Goal: Find specific page/section: Find specific page/section

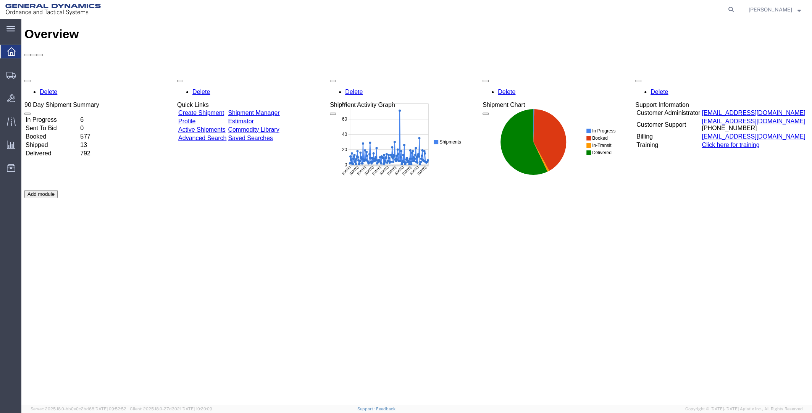
click at [60, 116] on td "In Progress" at bounding box center [52, 120] width 54 height 8
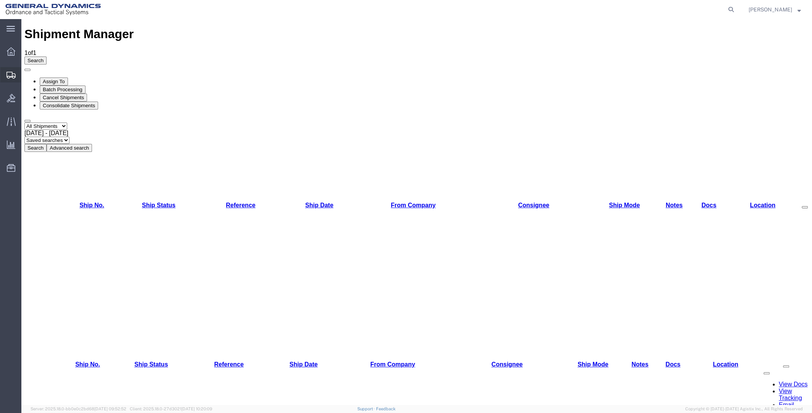
click at [0, 0] on span "Shipment Manager" at bounding box center [0, 0] width 0 height 0
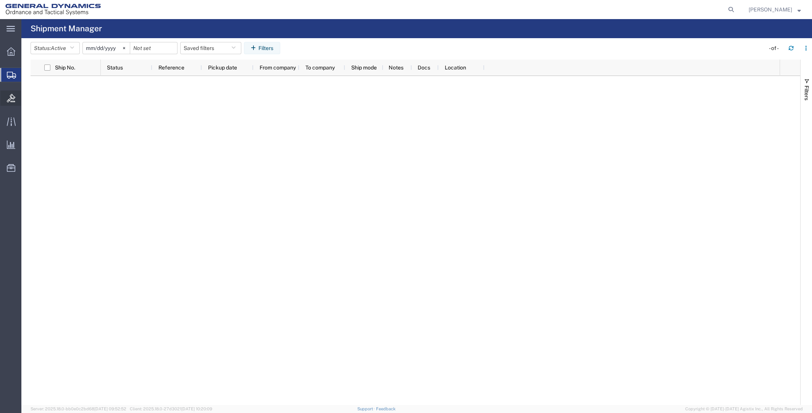
click at [13, 100] on icon at bounding box center [11, 98] width 8 height 8
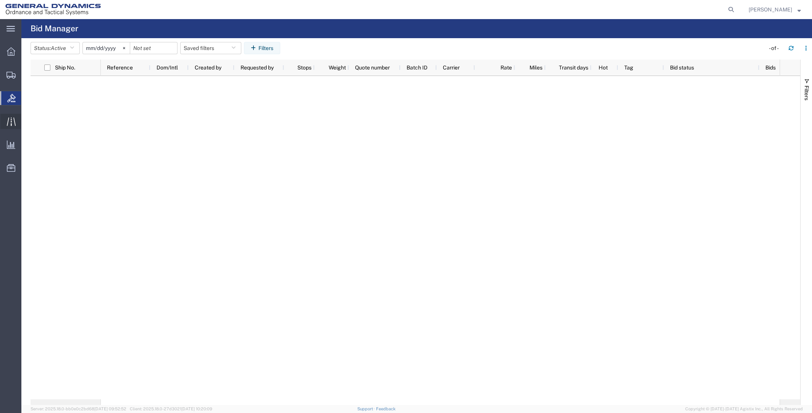
click at [14, 122] on icon at bounding box center [11, 121] width 9 height 9
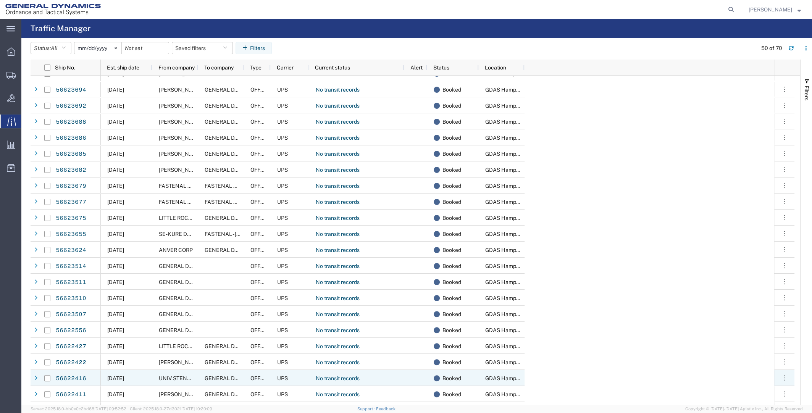
scroll to position [572, 0]
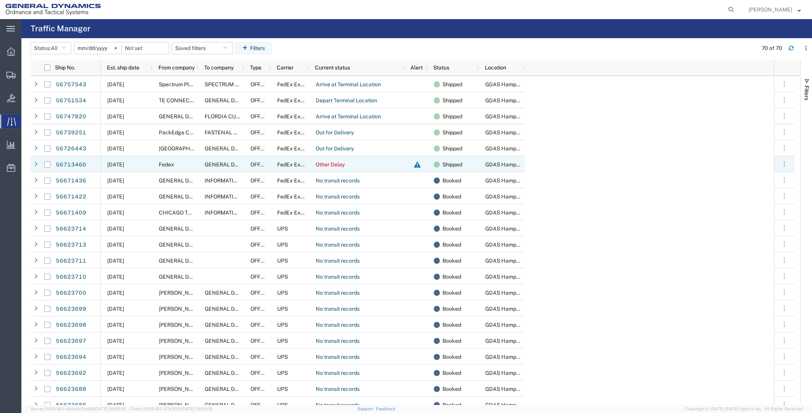
click at [190, 163] on div "Fedex" at bounding box center [175, 164] width 46 height 16
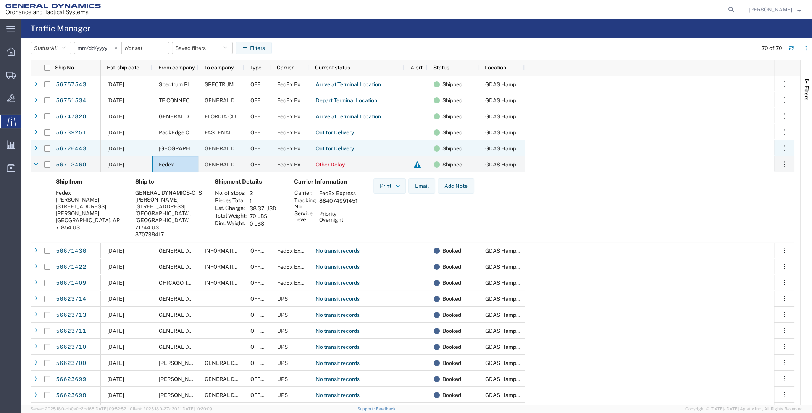
click at [102, 147] on div "[DATE]" at bounding box center [127, 148] width 52 height 16
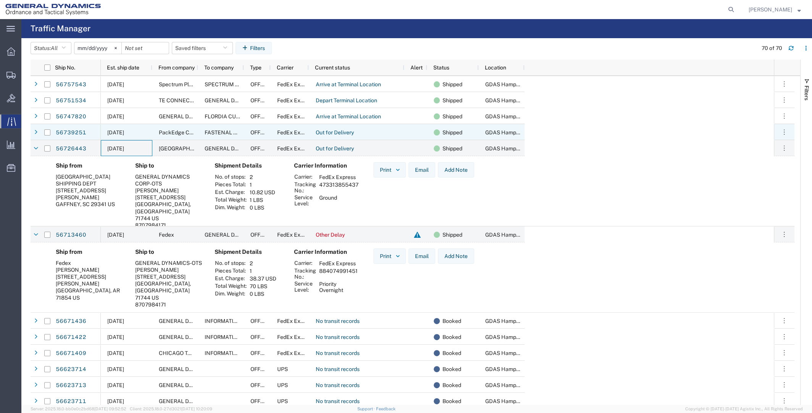
click at [98, 131] on div "56739251" at bounding box center [78, 132] width 46 height 16
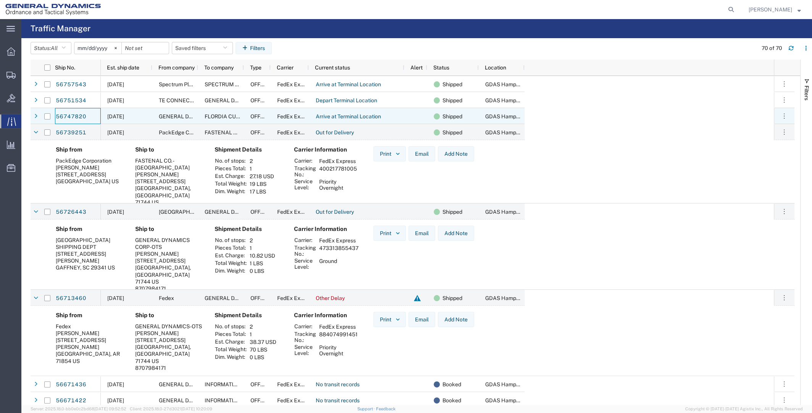
click at [94, 116] on div "56747820" at bounding box center [78, 116] width 46 height 16
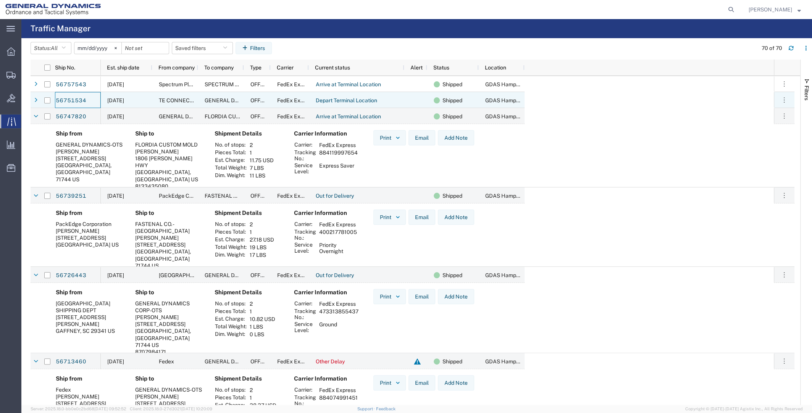
click at [94, 100] on div "56751534" at bounding box center [78, 100] width 46 height 16
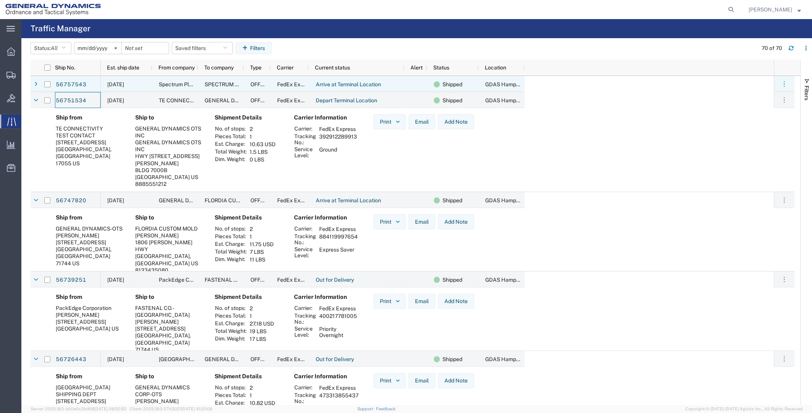
click at [91, 82] on div "56757543" at bounding box center [78, 84] width 46 height 16
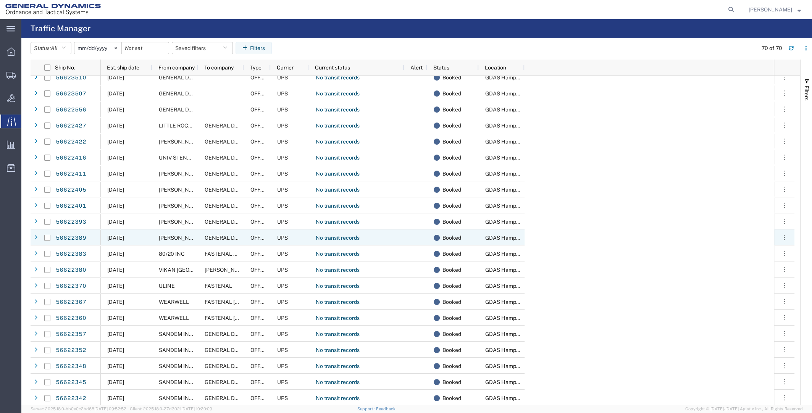
scroll to position [909, 0]
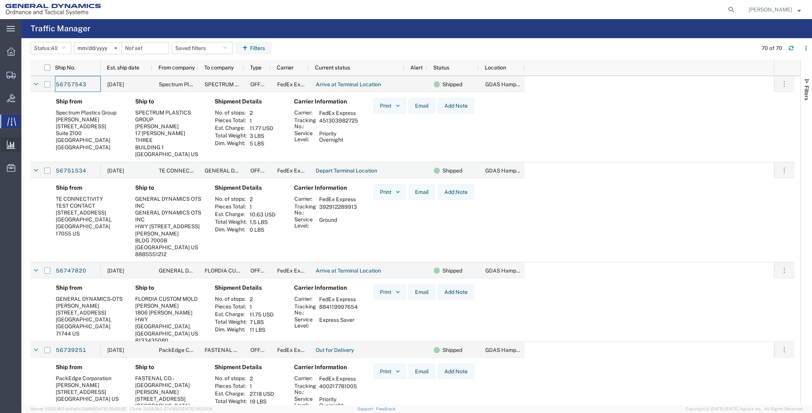
click at [26, 144] on span "Analytics" at bounding box center [23, 144] width 5 height 15
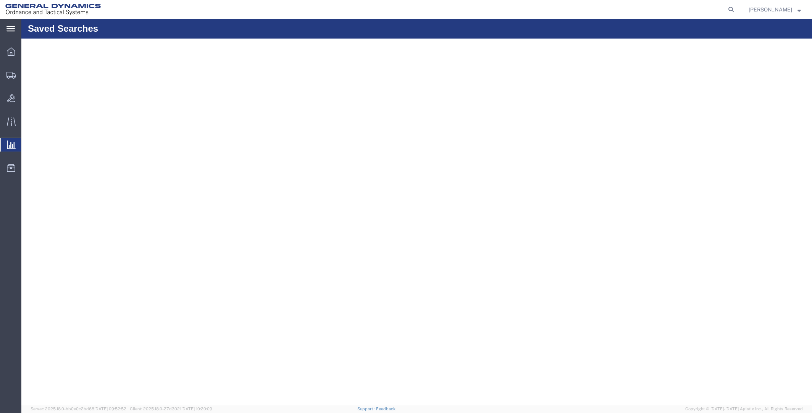
click at [13, 25] on svg-icon at bounding box center [10, 29] width 8 height 8
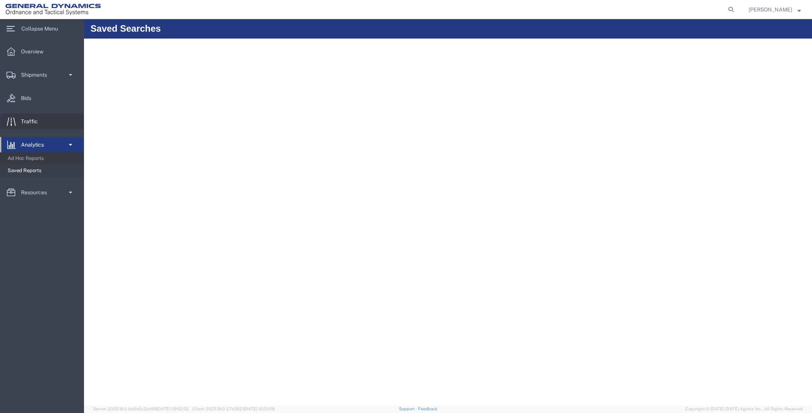
click at [42, 120] on span "Traffic" at bounding box center [32, 121] width 22 height 15
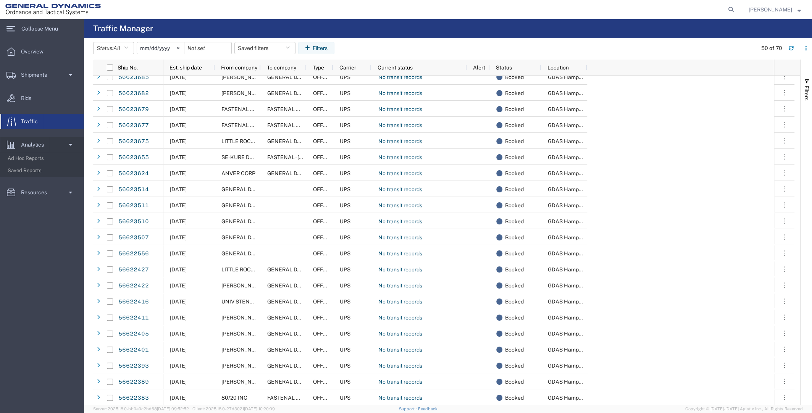
scroll to position [654, 0]
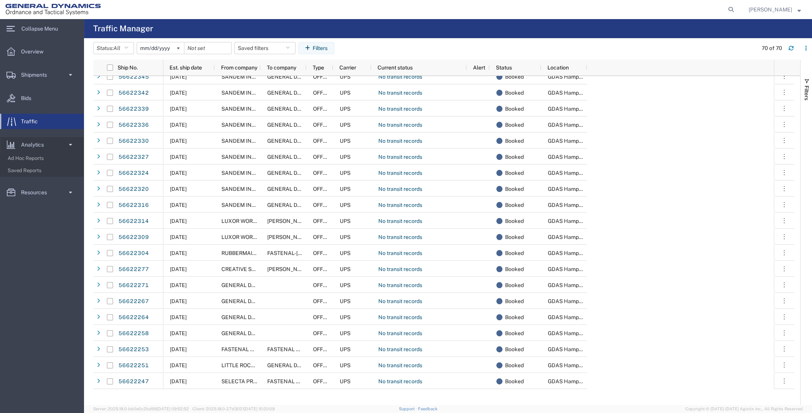
scroll to position [449, 0]
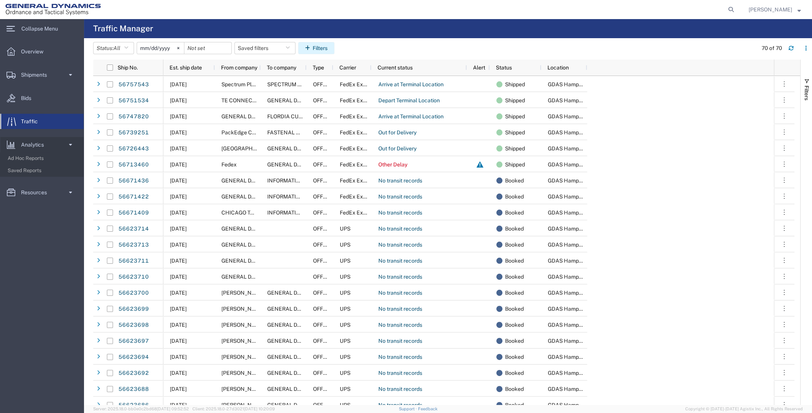
click at [313, 50] on icon "button" at bounding box center [309, 47] width 8 height 5
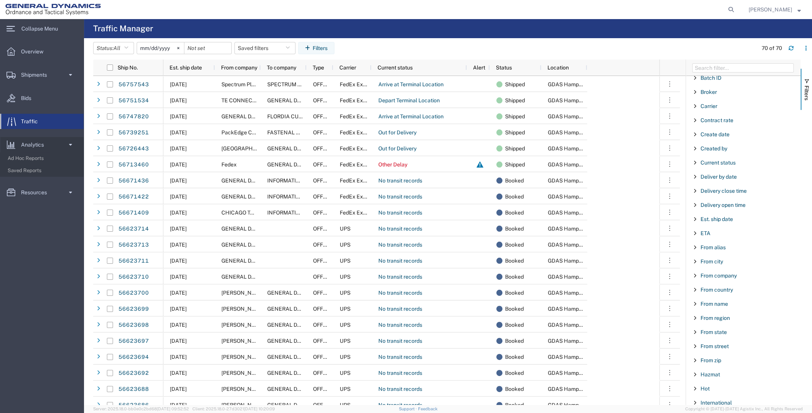
scroll to position [114, 0]
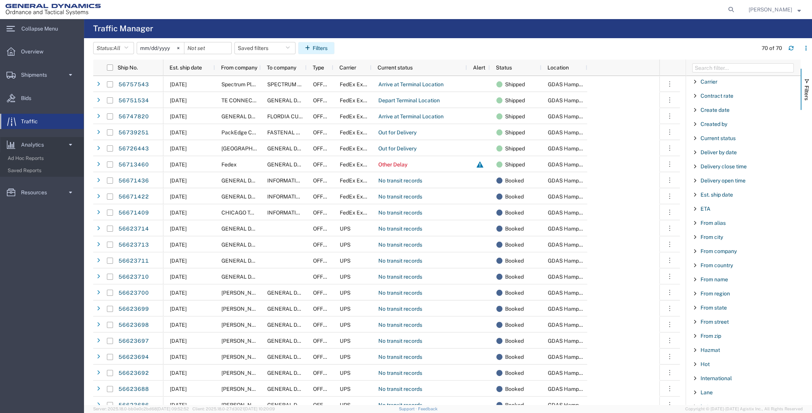
click at [327, 46] on button "Filters" at bounding box center [316, 48] width 36 height 12
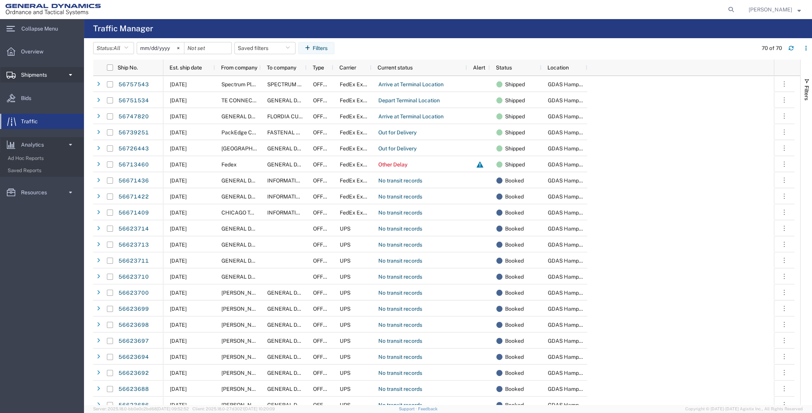
drag, startPoint x: 42, startPoint y: 75, endPoint x: 66, endPoint y: 77, distance: 23.7
click at [42, 75] on span "Shipments" at bounding box center [36, 74] width 31 height 15
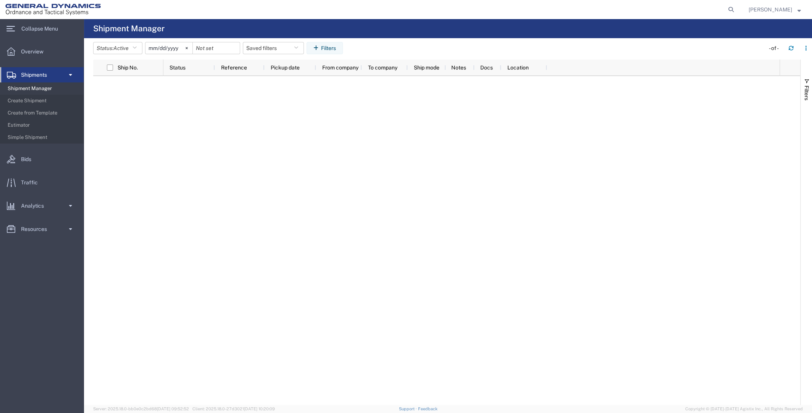
click at [29, 90] on span "Shipment Manager" at bounding box center [43, 88] width 71 height 15
click at [29, 182] on span "Traffic" at bounding box center [32, 182] width 22 height 15
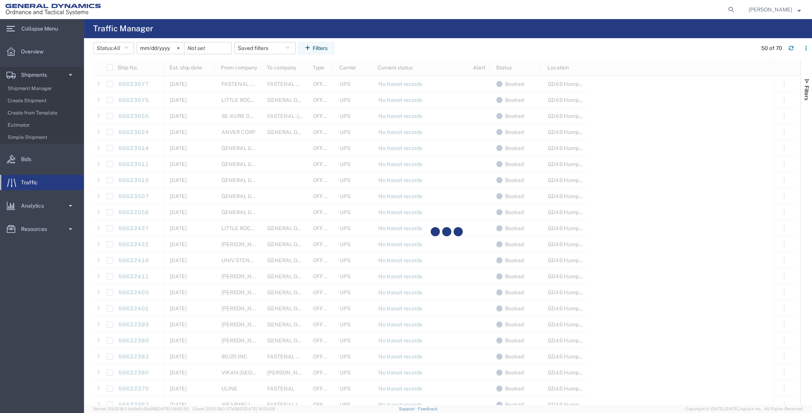
scroll to position [572, 0]
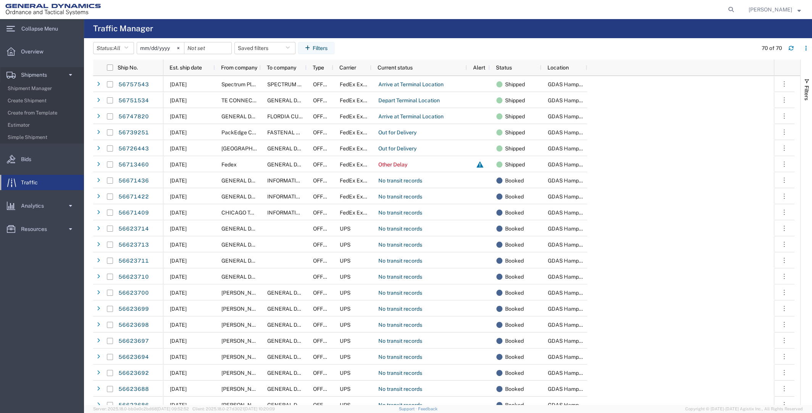
click at [788, 10] on span "[PERSON_NAME]" at bounding box center [770, 9] width 44 height 8
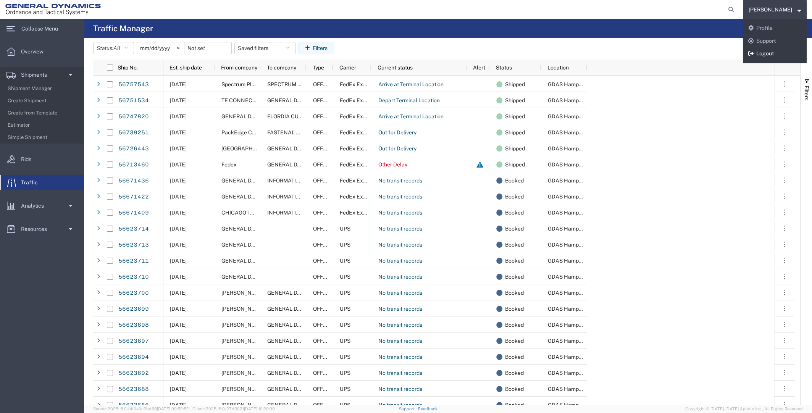
click at [775, 52] on link "Logout" at bounding box center [775, 53] width 64 height 13
